Goal: Task Accomplishment & Management: Use online tool/utility

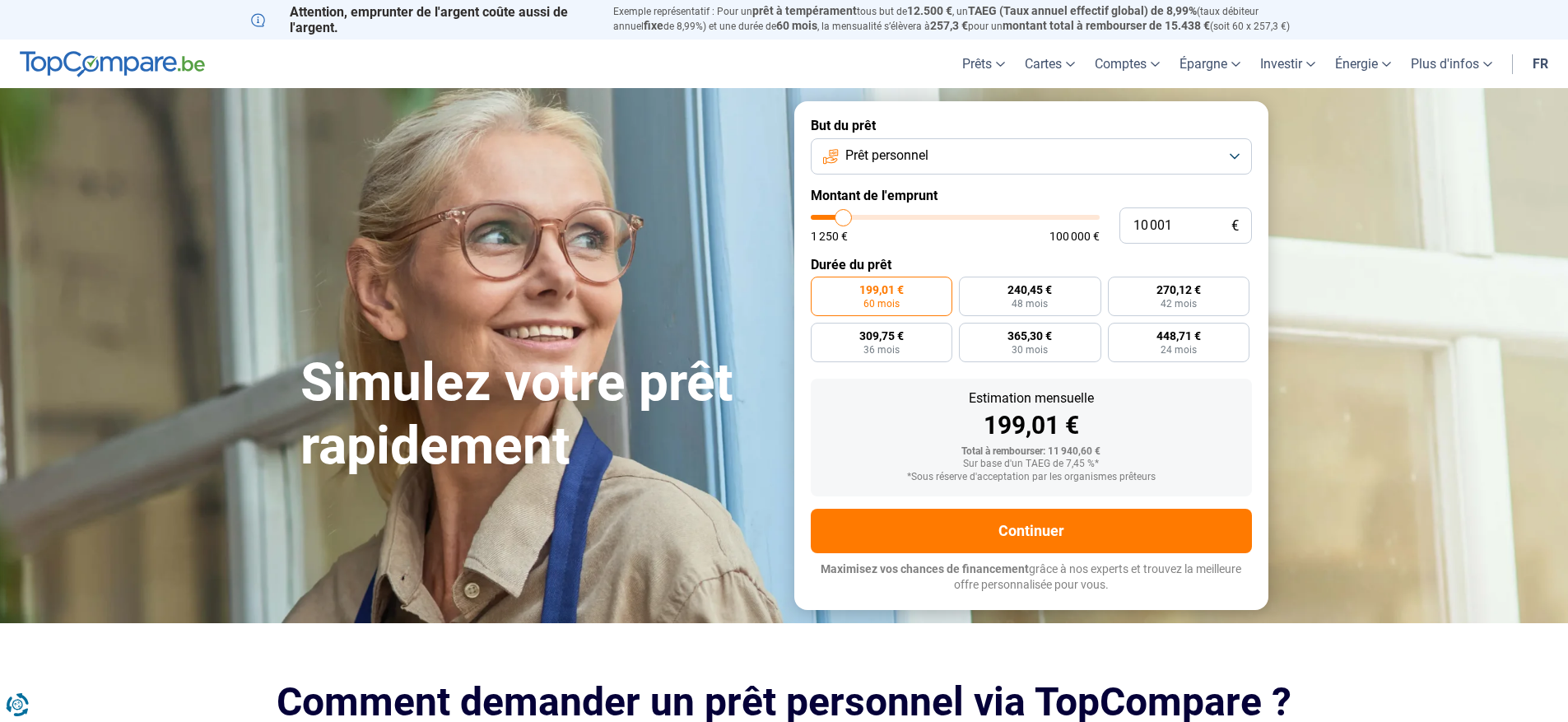
type input "9 500"
type input "9500"
type input "8 500"
type input "8500"
type input "8 000"
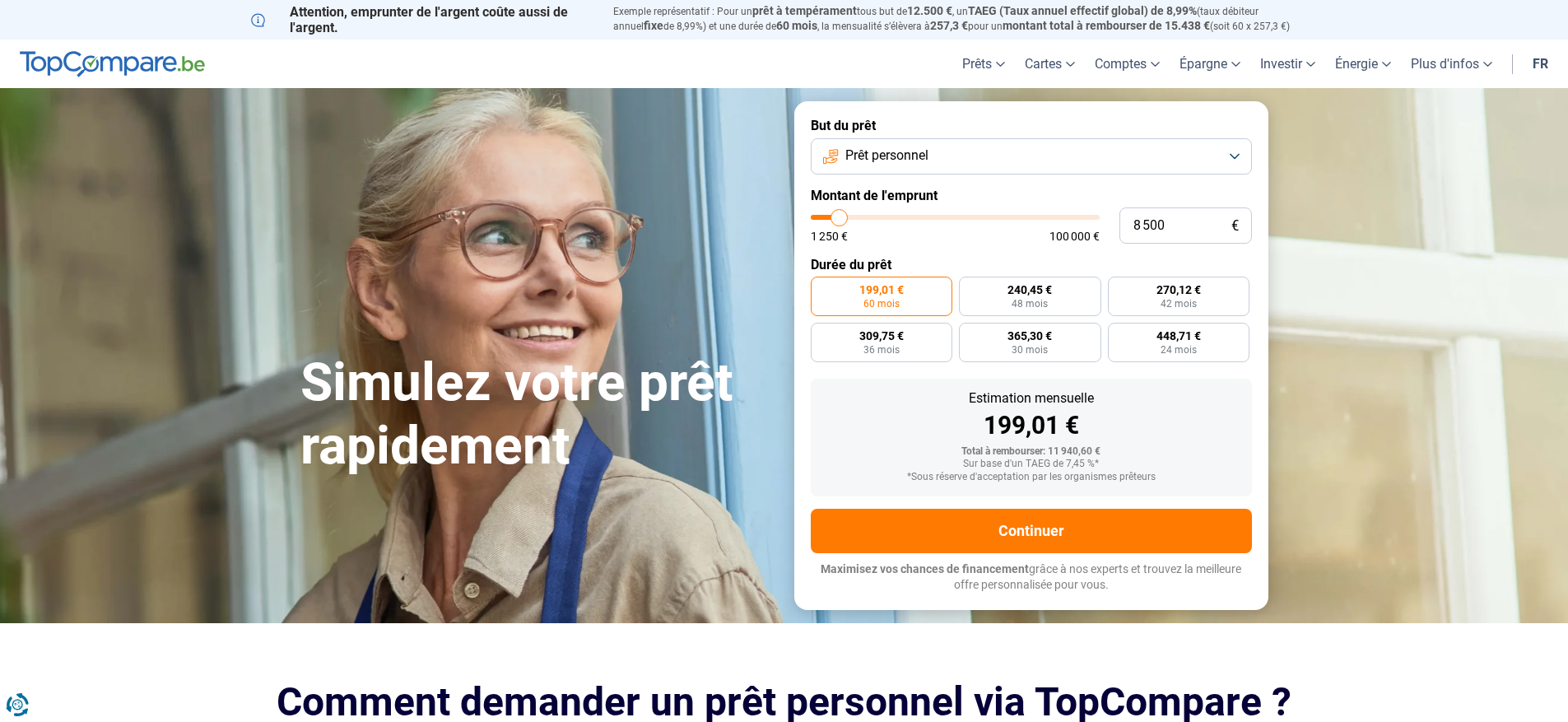
type input "8000"
type input "7 250"
type input "7250"
type input "7 000"
type input "7000"
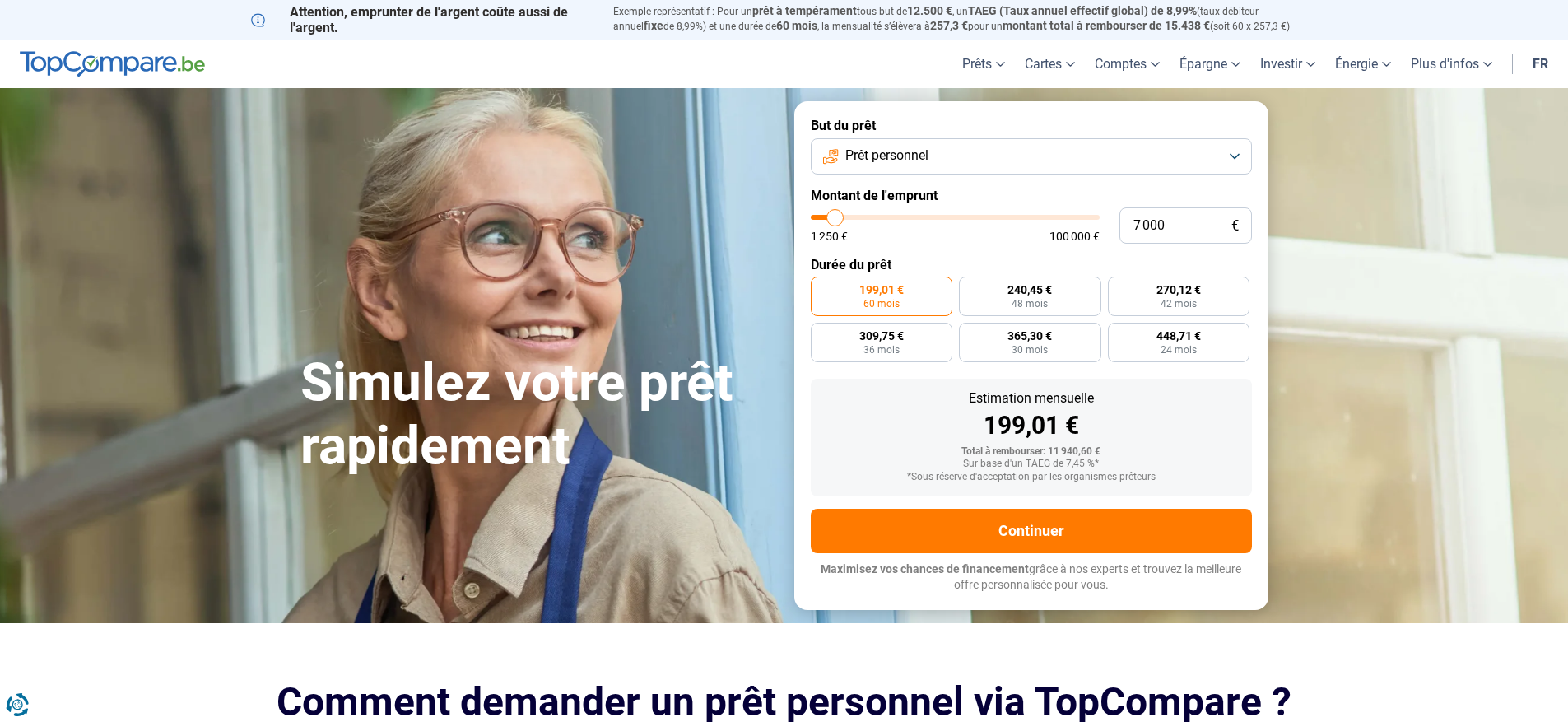
type input "6 500"
type input "6500"
type input "6 000"
type input "6000"
type input "5 750"
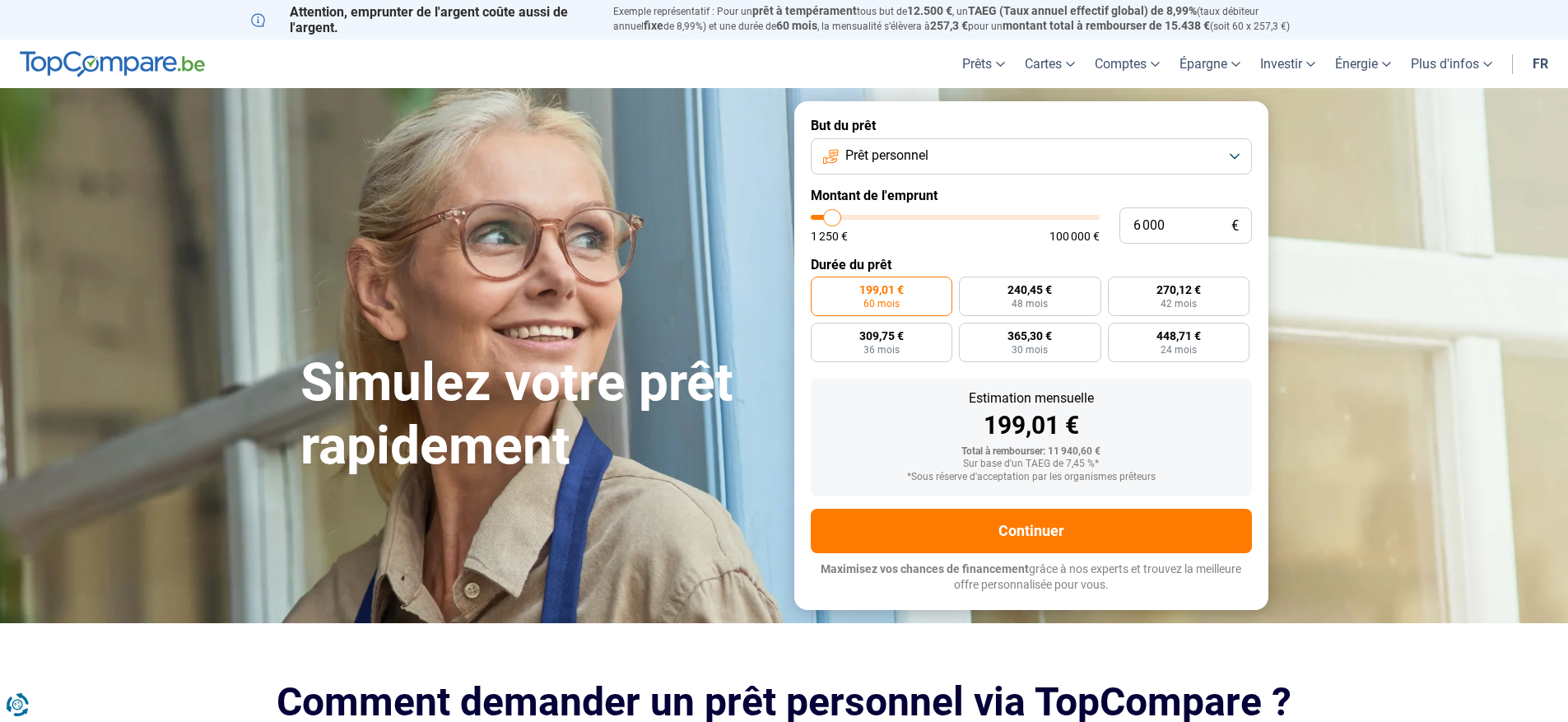
type input "5750"
type input "5 500"
type input "5500"
type input "5 250"
type input "5250"
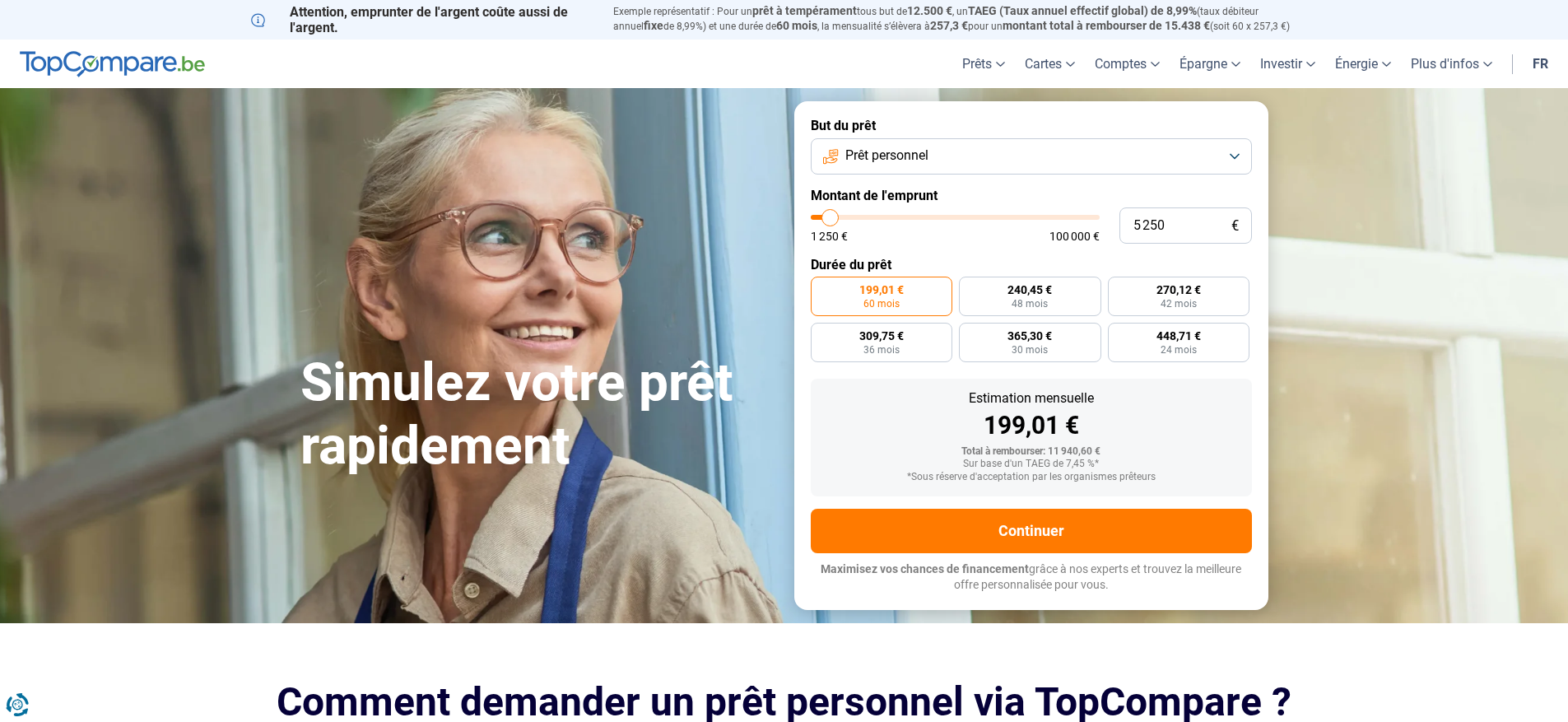
type input "5 000"
drag, startPoint x: 843, startPoint y: 221, endPoint x: 830, endPoint y: 220, distance: 13.0
type input "5000"
click at [830, 220] on input "range" at bounding box center [954, 217] width 289 height 5
radio input "true"
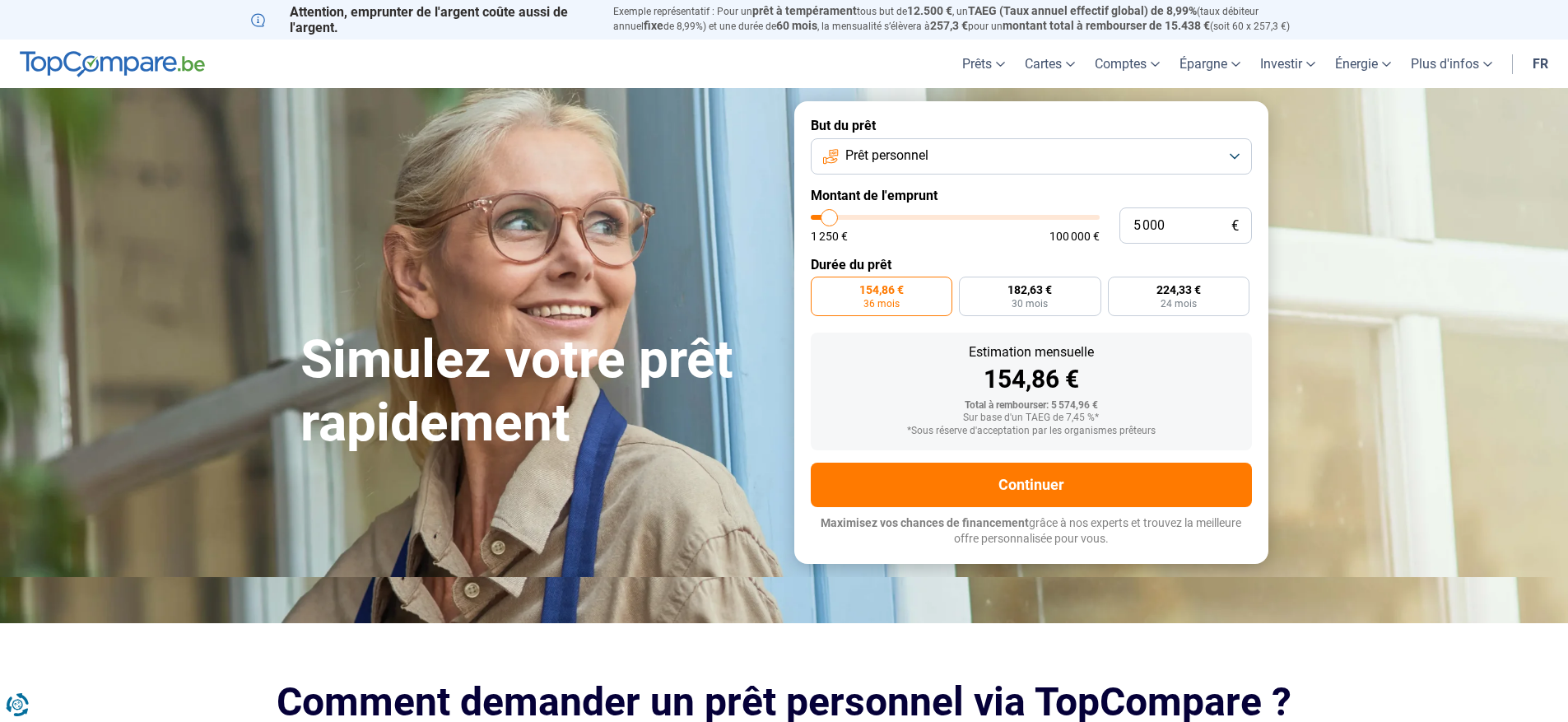
type input "5 500"
type input "5500"
type input "5 250"
type input "5250"
type input "4 500"
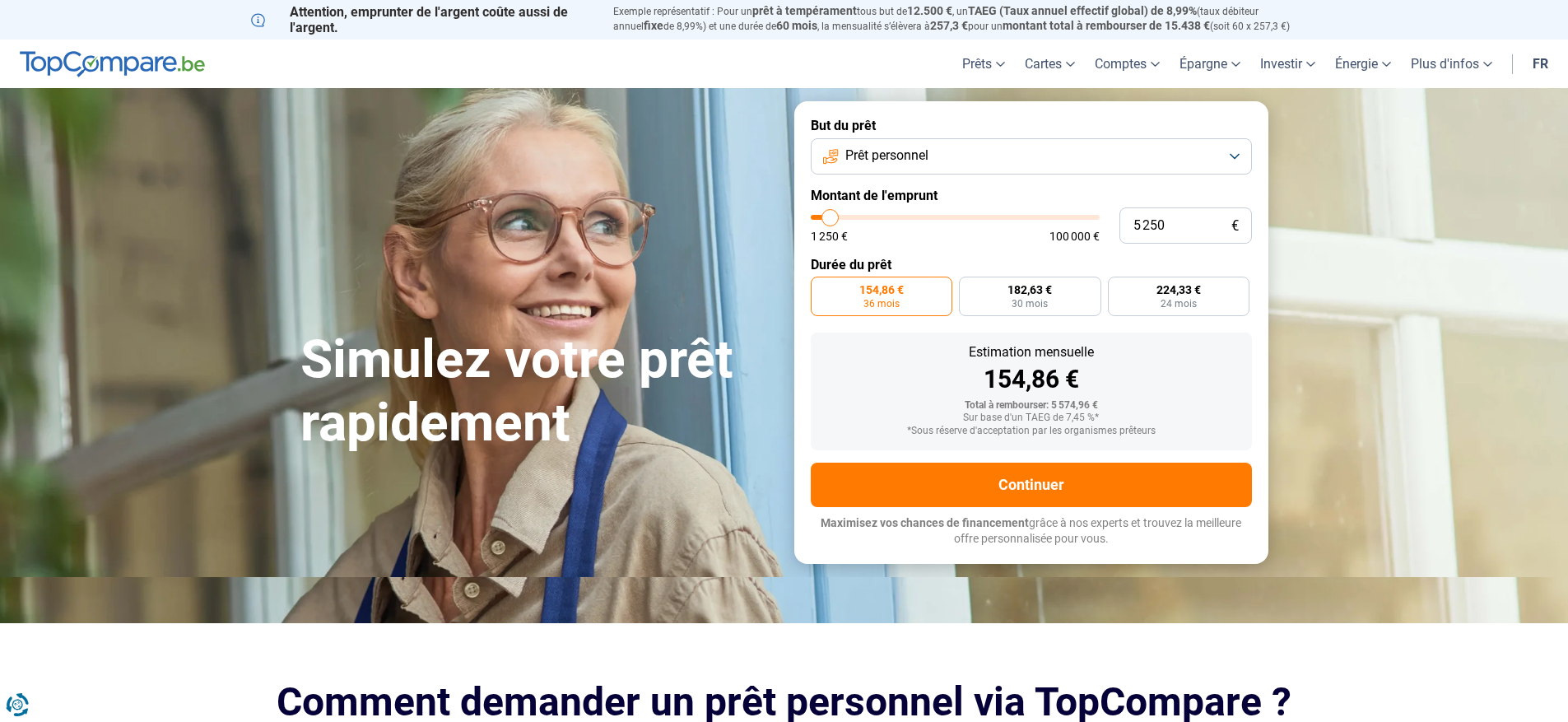
type input "4500"
type input "4 250"
type input "4250"
type input "4 000"
type input "4000"
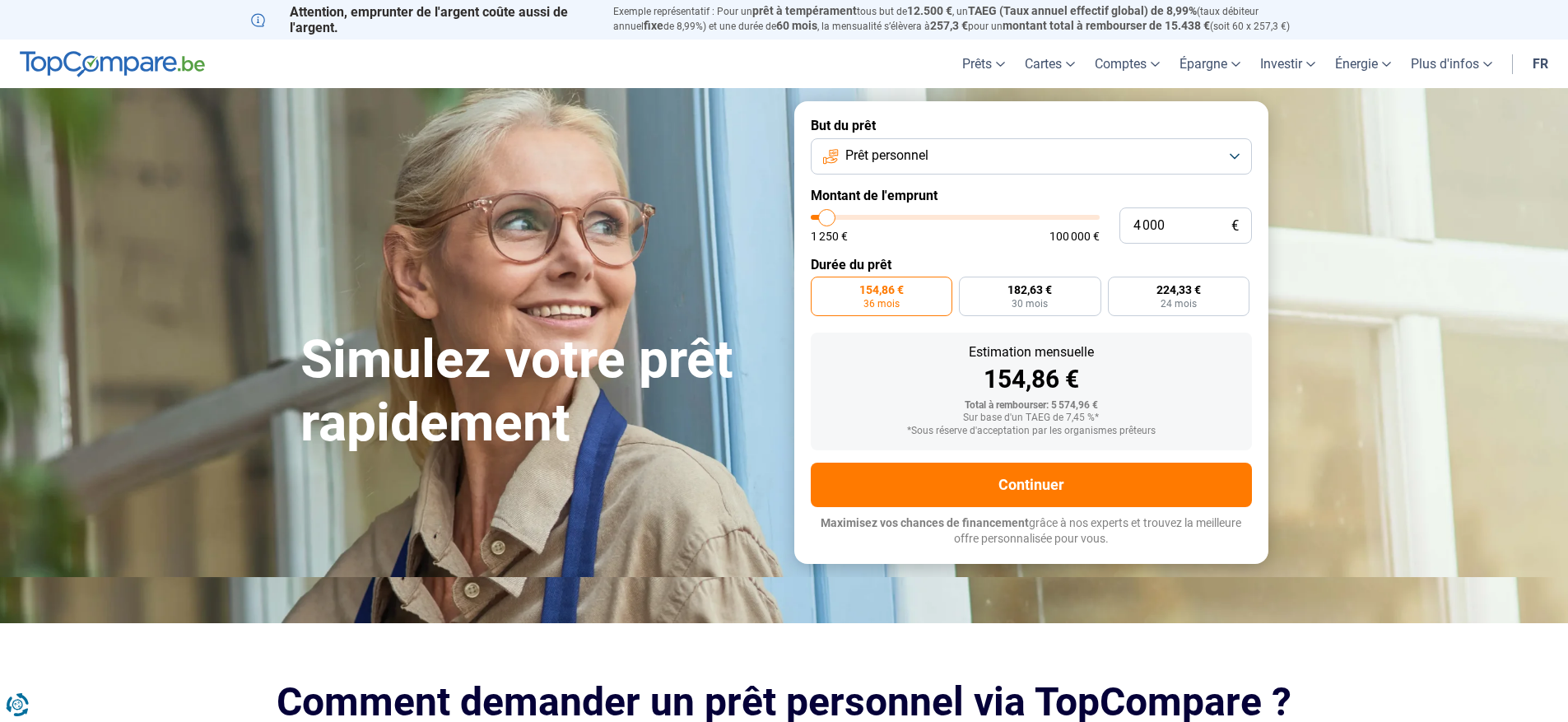
type input "3 750"
type input "3750"
type input "3 500"
type input "3500"
type input "3 000"
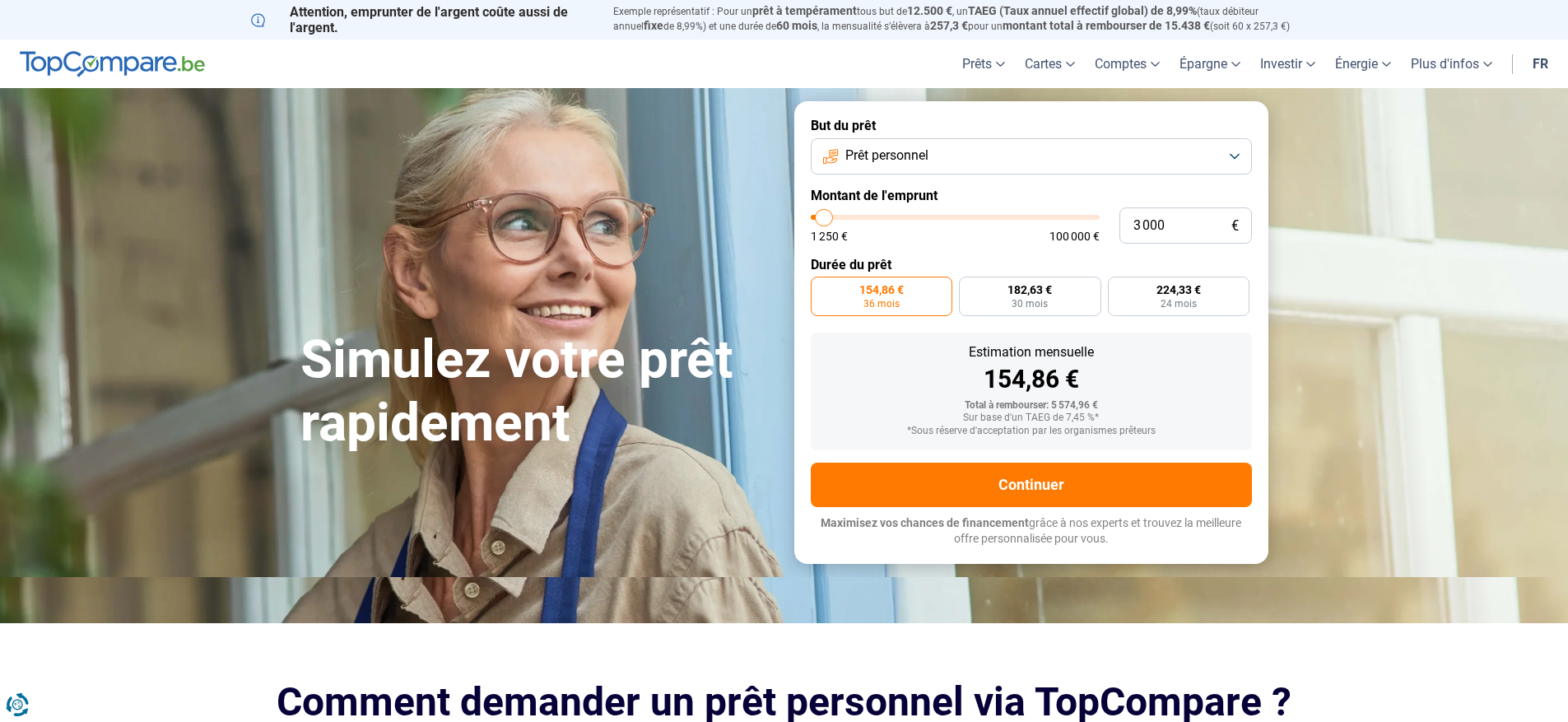
type input "3000"
click at [825, 220] on input "range" at bounding box center [954, 217] width 289 height 5
radio input "true"
click at [1053, 300] on label "134,60 € 24 mois" at bounding box center [1140, 296] width 215 height 40
click at [1044, 287] on input "134,60 € 24 mois" at bounding box center [1038, 282] width 11 height 11
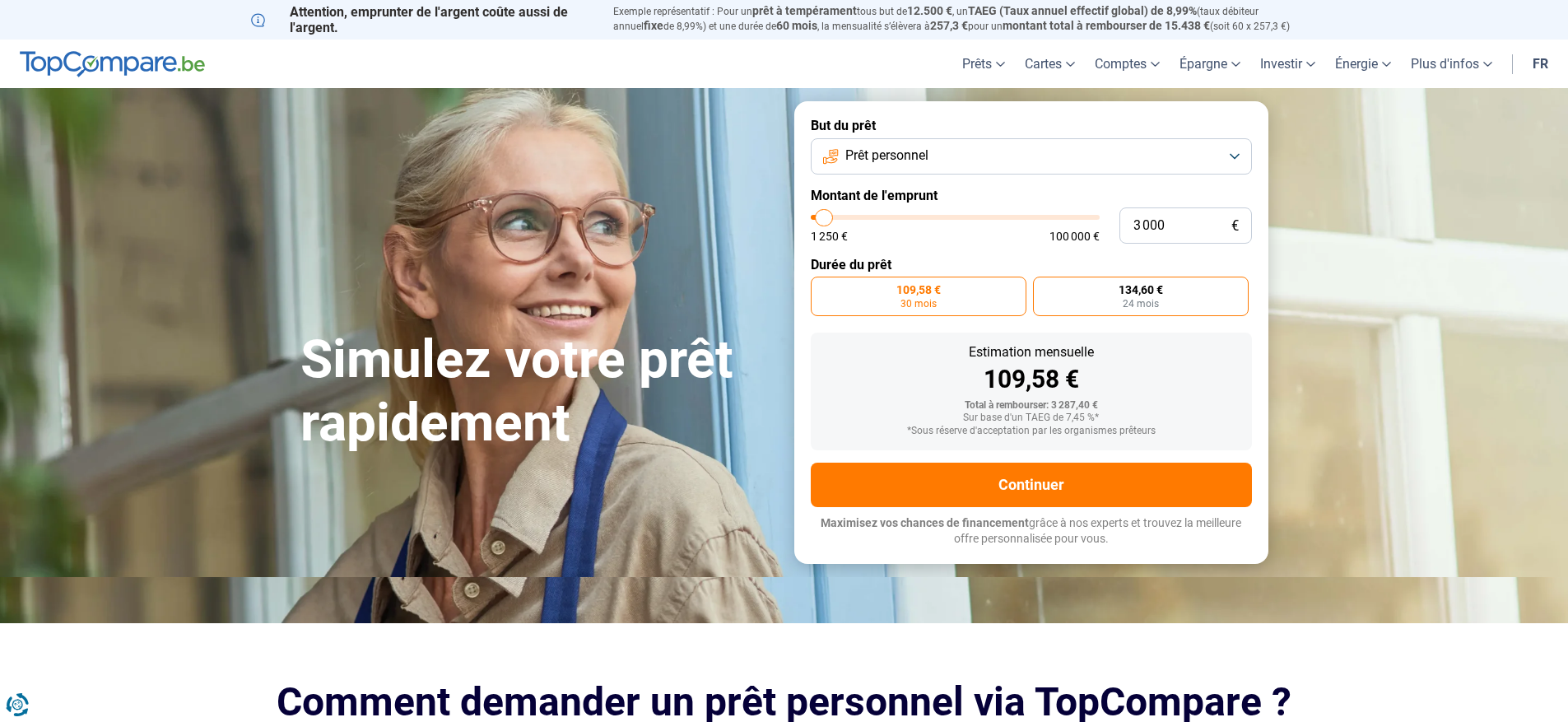
radio input "true"
click at [1220, 160] on button "Prêt personnel" at bounding box center [1031, 156] width 441 height 36
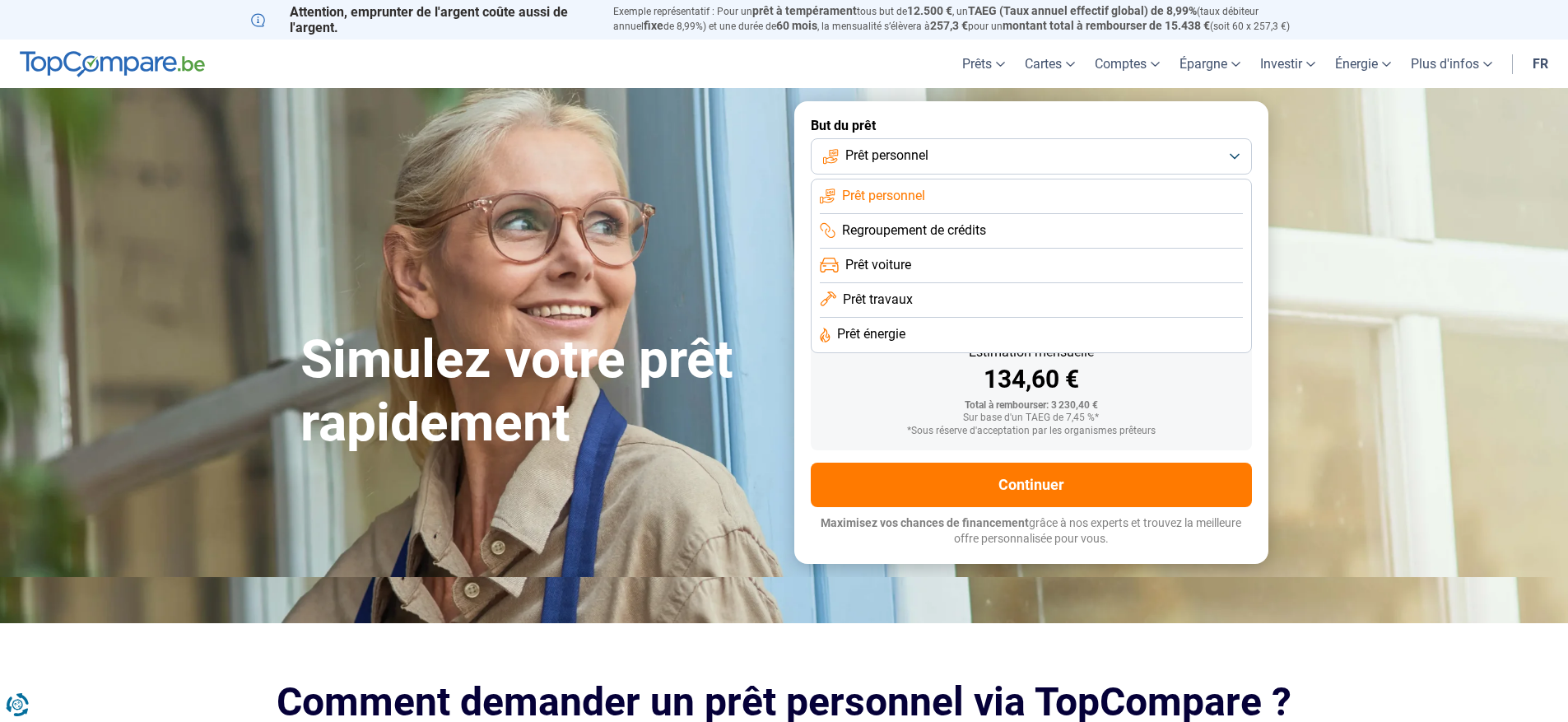
click at [917, 195] on span "Prêt personnel" at bounding box center [883, 196] width 83 height 19
